Goal: Download file/media

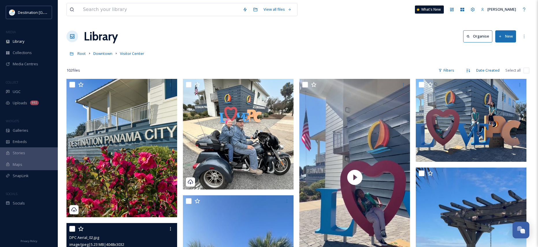
click at [27, 42] on div "Library" at bounding box center [29, 41] width 58 height 11
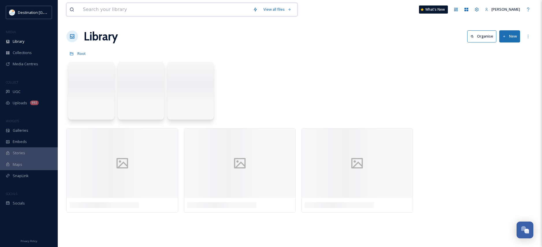
click at [128, 13] on input at bounding box center [165, 9] width 170 height 13
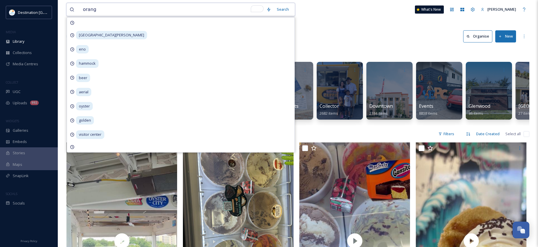
type input "orange"
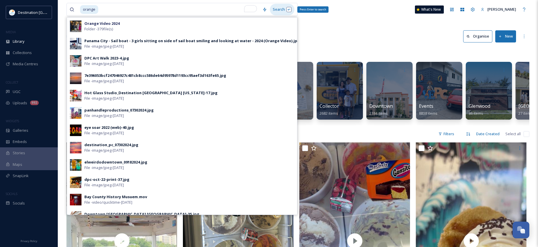
click at [273, 10] on div "Search Press Enter to search" at bounding box center [282, 9] width 25 height 11
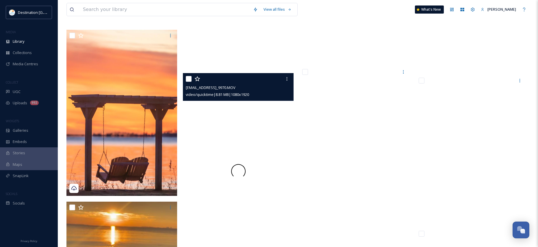
scroll to position [3147, 0]
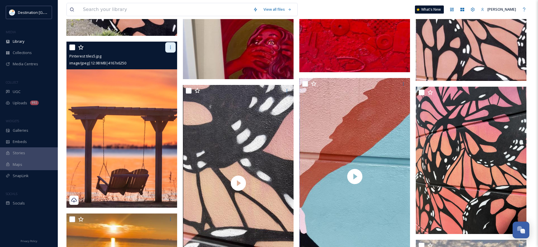
click at [170, 49] on icon at bounding box center [170, 47] width 5 height 5
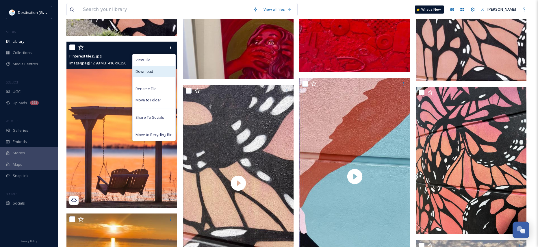
click at [147, 73] on span "Download" at bounding box center [144, 71] width 18 height 5
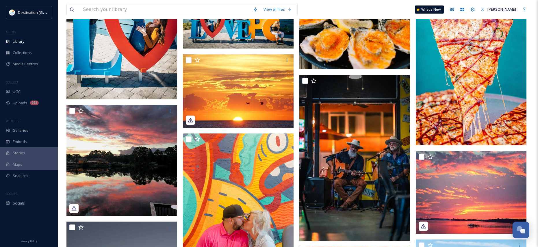
scroll to position [7656, 0]
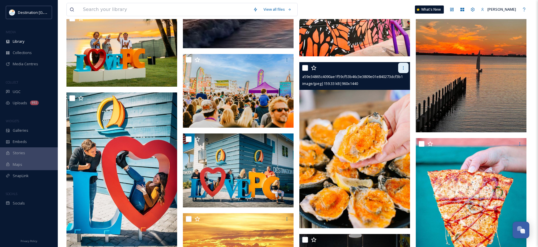
click at [405, 70] on icon at bounding box center [403, 68] width 5 height 5
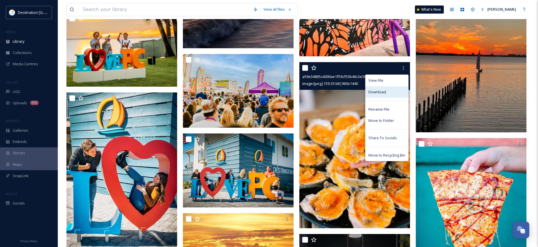
click at [393, 89] on div "Download" at bounding box center [386, 91] width 43 height 11
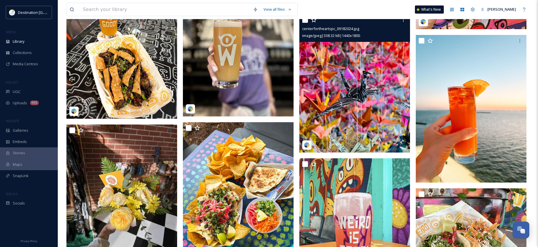
scroll to position [9070, 0]
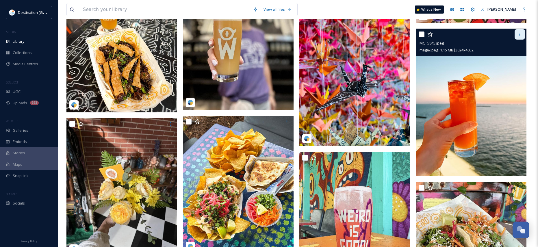
click at [520, 31] on div at bounding box center [519, 34] width 10 height 10
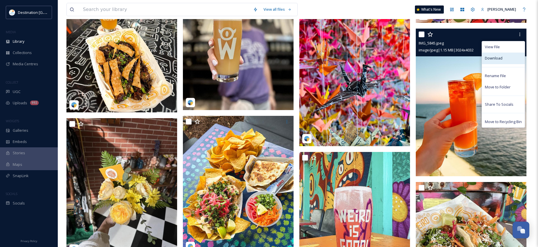
click at [503, 56] on div "Download" at bounding box center [503, 58] width 43 height 11
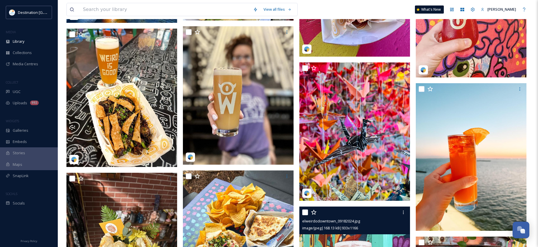
scroll to position [9012, 0]
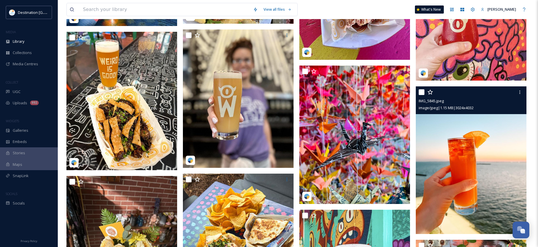
click at [473, 163] on img at bounding box center [470, 159] width 111 height 147
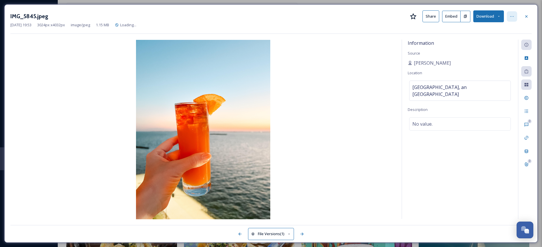
click at [510, 18] on icon at bounding box center [512, 16] width 5 height 5
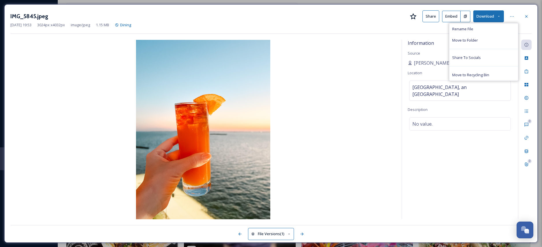
click at [329, 36] on div "IMG_5845.jpeg Share Embed Download Rename File Move to Folder Share To Socials …" at bounding box center [270, 123] width 533 height 238
click at [503, 16] on div "IMG_5845.jpeg Share Embed Download" at bounding box center [270, 16] width 521 height 12
click at [500, 17] on icon at bounding box center [499, 16] width 4 height 4
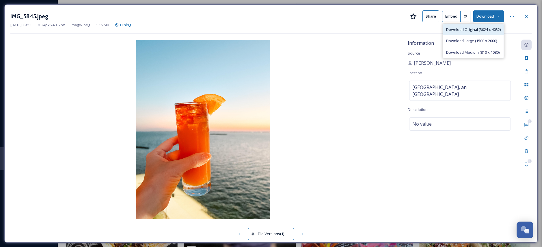
click at [473, 33] on div "Download Original (3024 x 4032)" at bounding box center [473, 29] width 60 height 11
click at [525, 15] on icon at bounding box center [526, 16] width 5 height 5
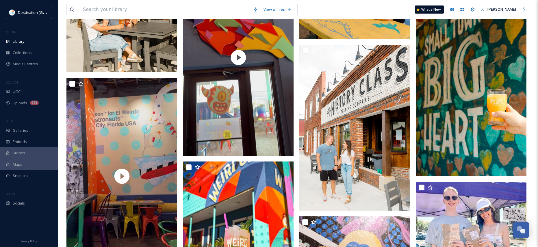
scroll to position [8262, 0]
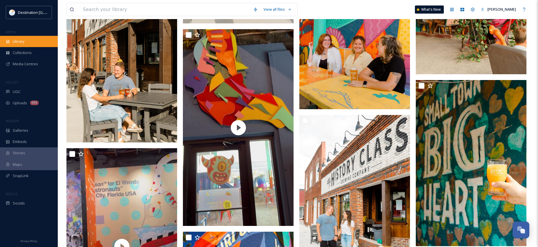
click at [37, 42] on div "Library" at bounding box center [29, 41] width 58 height 11
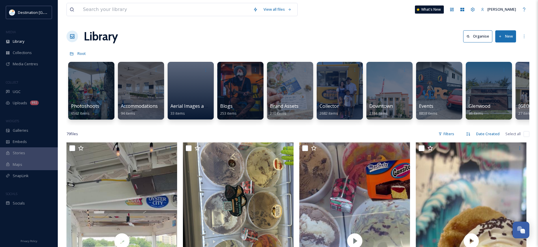
click at [246, 42] on div "Library Organise New" at bounding box center [297, 36] width 462 height 17
click at [32, 41] on div "Library" at bounding box center [29, 41] width 58 height 11
click at [290, 34] on div "Library Organise New" at bounding box center [297, 36] width 462 height 17
click at [36, 40] on div "Library" at bounding box center [29, 41] width 58 height 11
click at [21, 46] on div "Library" at bounding box center [29, 41] width 58 height 11
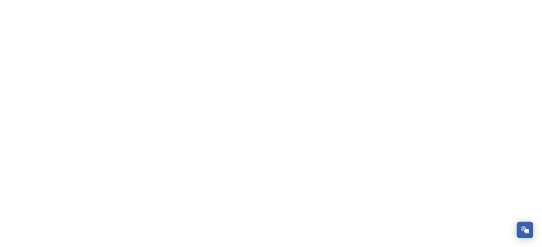
scroll to position [279, 0]
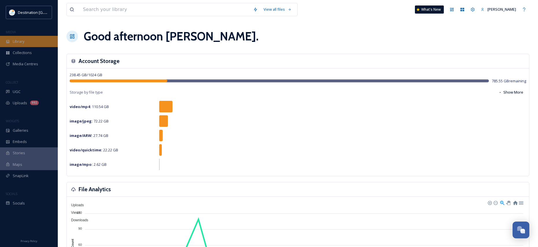
click at [27, 38] on div "Library" at bounding box center [29, 41] width 58 height 11
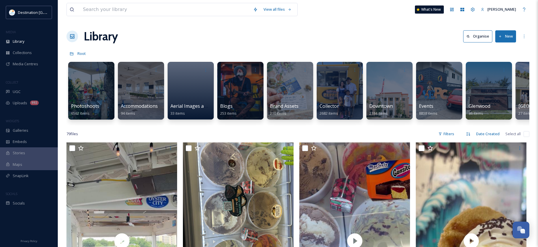
scroll to position [0, 481]
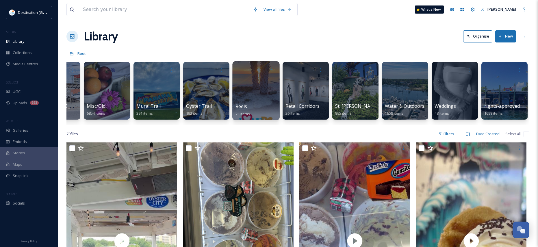
click at [268, 104] on div "Reels 73 items" at bounding box center [255, 110] width 41 height 14
click at [260, 94] on div at bounding box center [255, 90] width 47 height 59
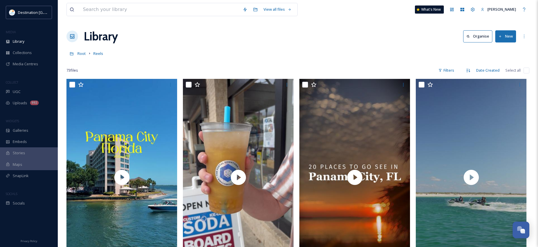
click at [501, 35] on icon at bounding box center [500, 37] width 4 height 4
click at [492, 51] on div "File Upload" at bounding box center [499, 49] width 33 height 11
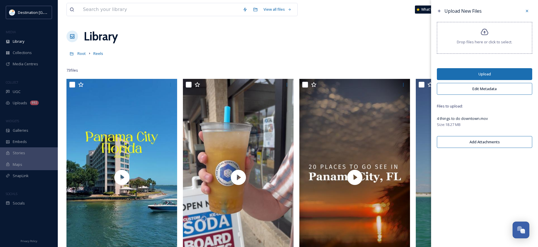
click at [479, 76] on button "Upload" at bounding box center [483, 74] width 95 height 12
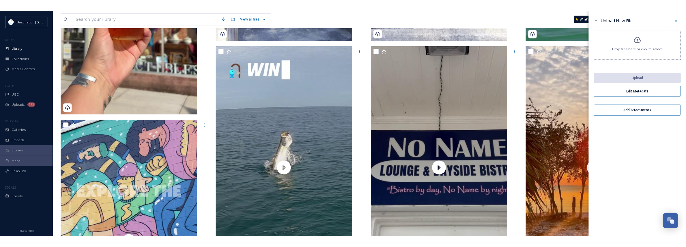
scroll to position [796, 0]
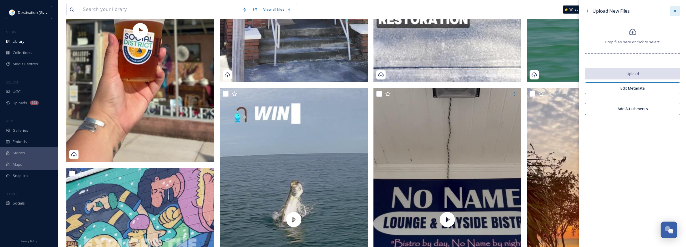
click at [542, 12] on icon at bounding box center [675, 11] width 5 height 5
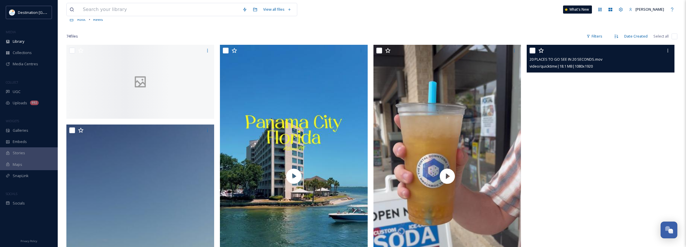
scroll to position [0, 0]
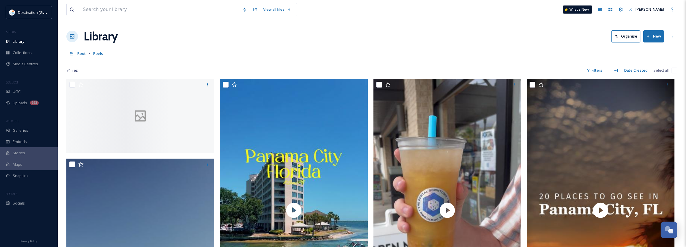
click at [542, 35] on icon at bounding box center [649, 37] width 4 height 4
click at [542, 48] on div "File Upload" at bounding box center [647, 49] width 33 height 11
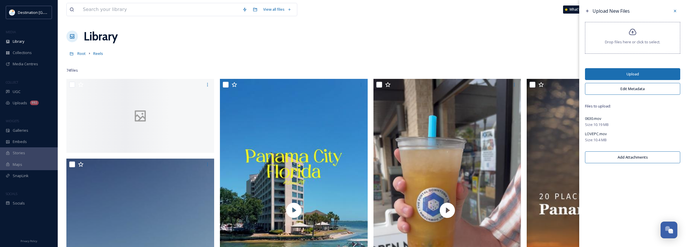
click at [542, 75] on button "Upload" at bounding box center [632, 74] width 95 height 12
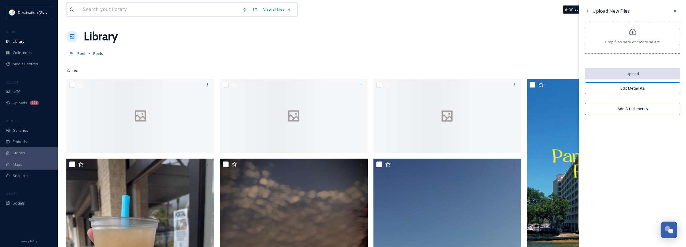
click at [98, 12] on input at bounding box center [160, 9] width 160 height 13
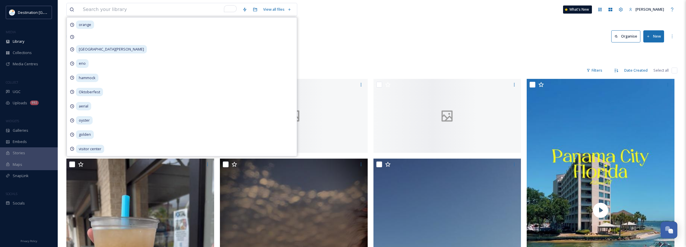
click at [401, 50] on div "Root Reels" at bounding box center [371, 53] width 611 height 11
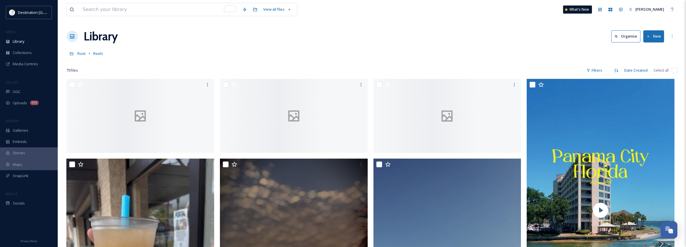
click at [226, 34] on div "Library Organise New" at bounding box center [371, 36] width 611 height 17
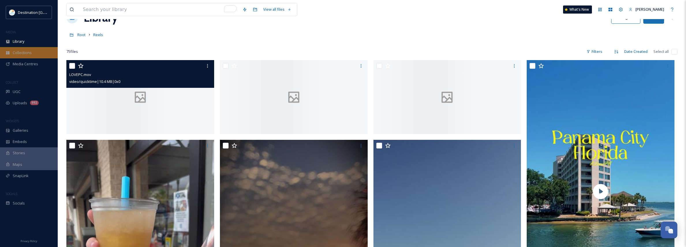
scroll to position [29, 0]
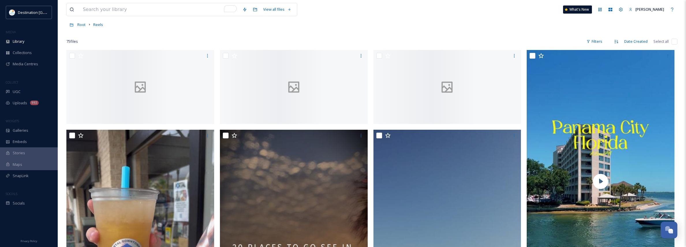
click at [14, 34] on div "MEDIA" at bounding box center [29, 32] width 58 height 8
click at [14, 39] on span "Library" at bounding box center [19, 41] width 12 height 5
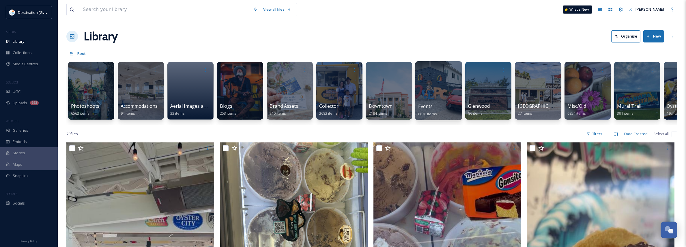
click at [444, 95] on div at bounding box center [438, 90] width 47 height 59
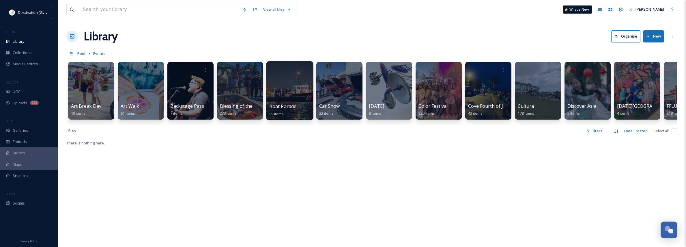
click at [288, 100] on div at bounding box center [289, 90] width 47 height 59
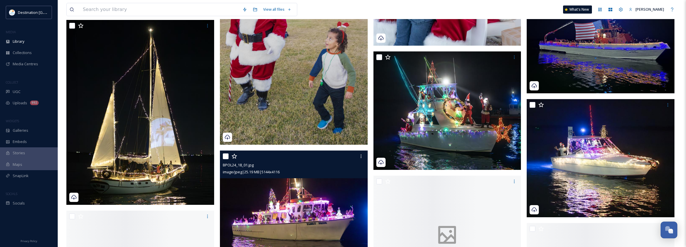
scroll to position [1876, 0]
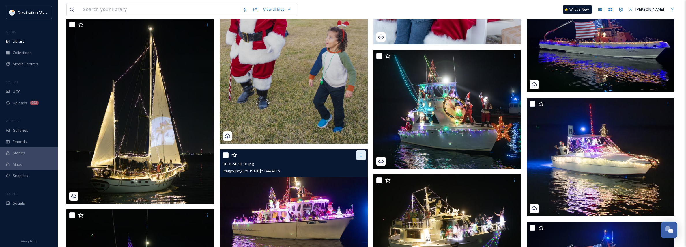
click at [359, 156] on icon at bounding box center [361, 155] width 5 height 5
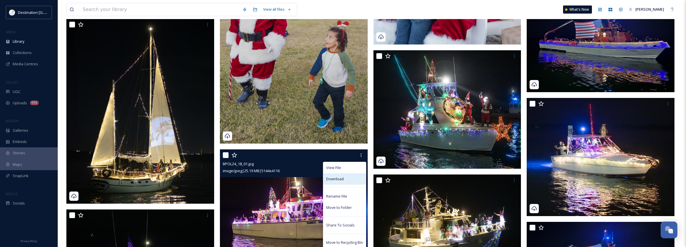
click at [346, 179] on div "Download" at bounding box center [344, 178] width 43 height 11
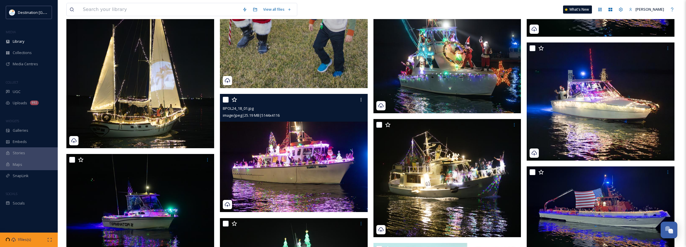
scroll to position [1934, 0]
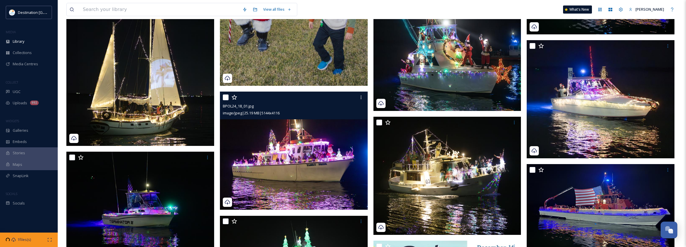
click at [298, 174] on img at bounding box center [294, 151] width 148 height 118
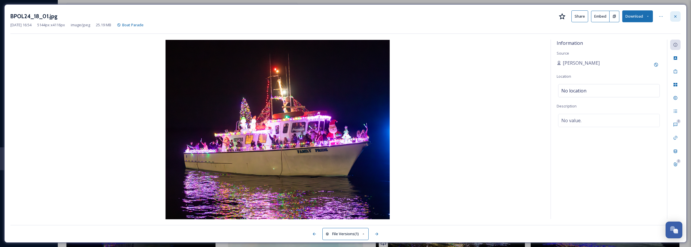
click at [542, 14] on div at bounding box center [675, 16] width 10 height 10
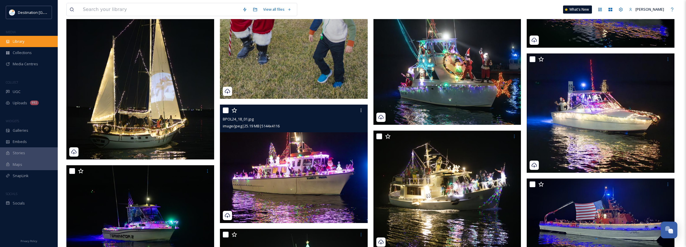
click at [33, 44] on div "Library" at bounding box center [29, 41] width 58 height 11
